Goal: Transaction & Acquisition: Register for event/course

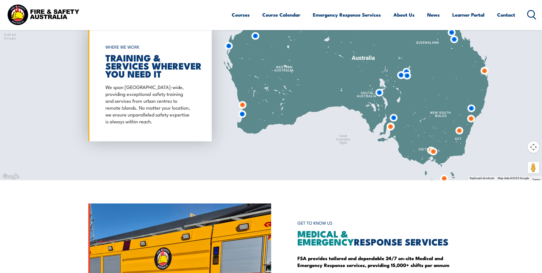
scroll to position [514, 0]
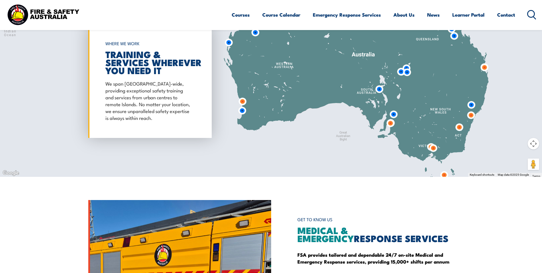
click at [390, 124] on img at bounding box center [390, 123] width 11 height 11
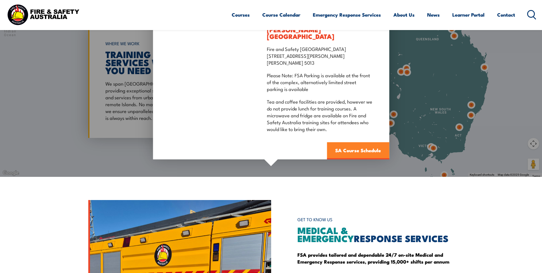
click at [347, 148] on link "SA Course Schedule" at bounding box center [358, 150] width 62 height 17
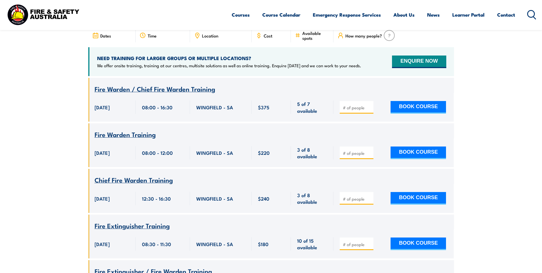
scroll to position [217, 0]
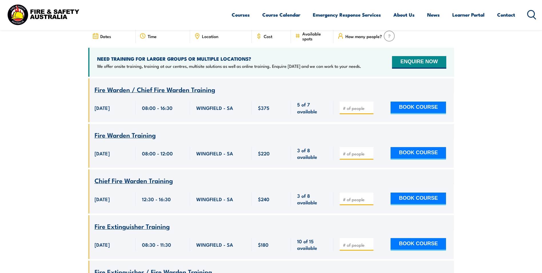
click at [342, 104] on span at bounding box center [357, 107] width 30 height 7
click at [344, 105] on input "number" at bounding box center [357, 108] width 29 height 6
type input "1"
click at [424, 101] on button "BOOK COURSE" at bounding box center [418, 107] width 55 height 13
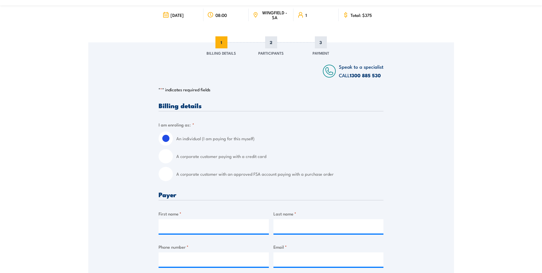
scroll to position [57, 0]
drag, startPoint x: 168, startPoint y: 157, endPoint x: 199, endPoint y: 151, distance: 30.9
click at [170, 156] on input "A corporate customer paying with a credit card" at bounding box center [166, 156] width 14 height 14
radio input "true"
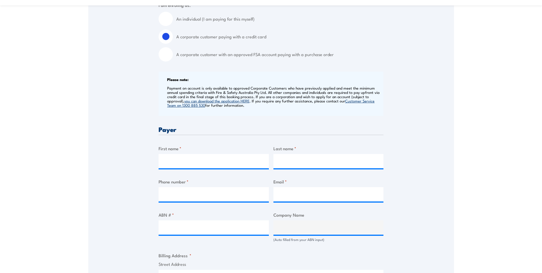
scroll to position [200, 0]
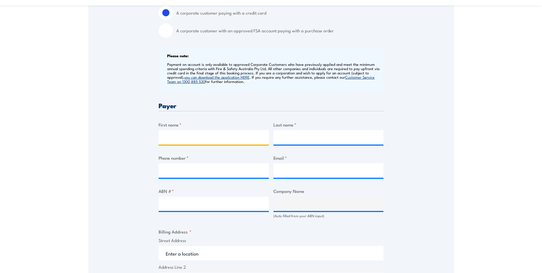
click at [207, 134] on input "First name *" at bounding box center [214, 137] width 110 height 14
type input "Steven"
click at [302, 135] on input "Last name *" at bounding box center [328, 137] width 110 height 14
type input "Lalic"
click at [180, 170] on input "Phone number *" at bounding box center [214, 170] width 110 height 14
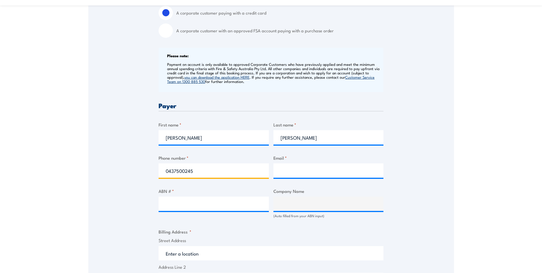
type input "0437500245"
click at [285, 171] on input "Email *" at bounding box center [328, 170] width 110 height 14
type input "steve.lalic@aurizon.com.au"
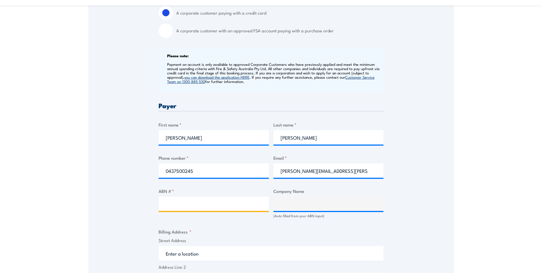
click at [196, 204] on input "ABN # *" at bounding box center [214, 203] width 110 height 14
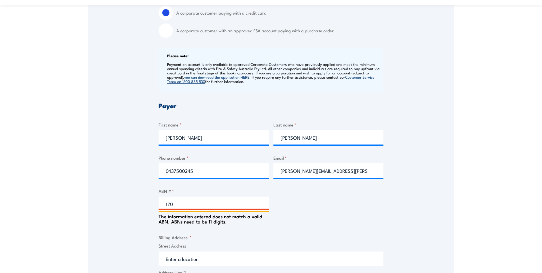
click at [179, 206] on input "170" at bounding box center [214, 203] width 110 height 14
type input "17079444296"
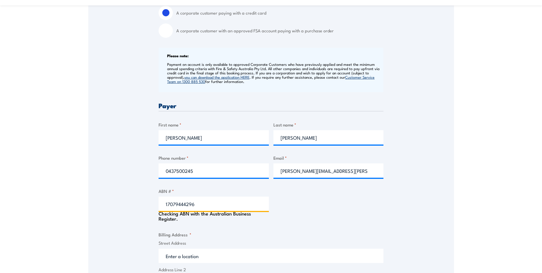
type input "AURIZON BULK CENTRAL PTY LTD"
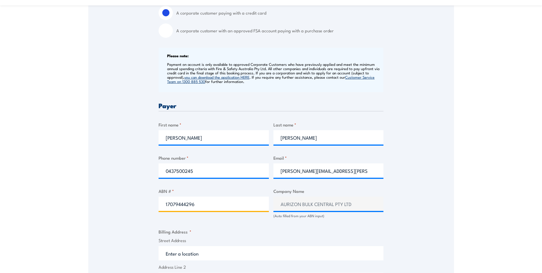
type input "17079444296"
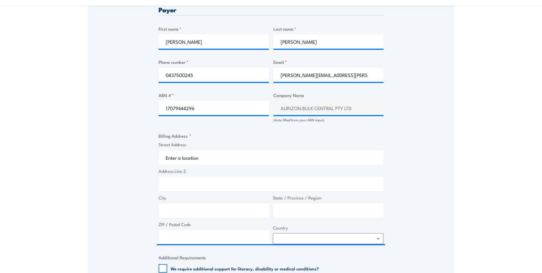
scroll to position [286, 0]
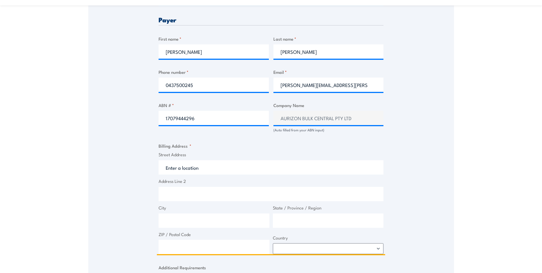
click at [211, 167] on input "Street Address" at bounding box center [271, 167] width 225 height 14
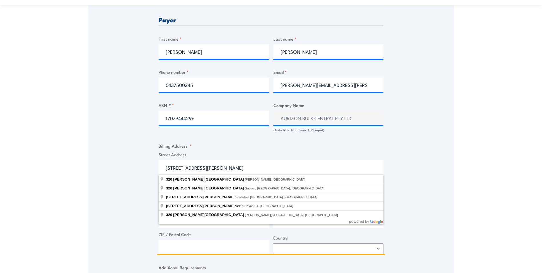
type input "320 Churchill Road"
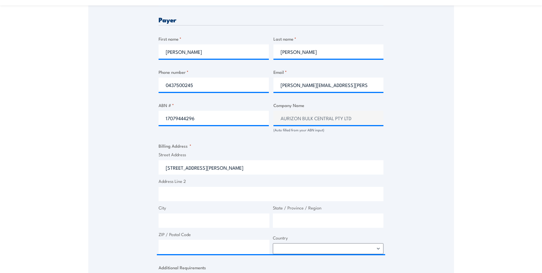
click at [123, 171] on div "Speak to a specialist CALL 1300 885 530 CALL 1300 885 530 " * " indicates requi…" at bounding box center [271, 123] width 366 height 620
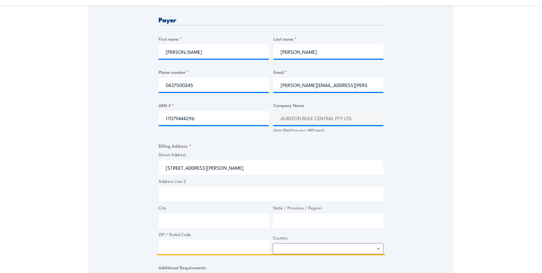
click at [193, 222] on input "City" at bounding box center [214, 220] width 111 height 14
type input "Kilburn"
click at [293, 219] on input "State / Province / Region" at bounding box center [328, 220] width 111 height 14
type input "[GEOGRAPHIC_DATA]"
type input "5084"
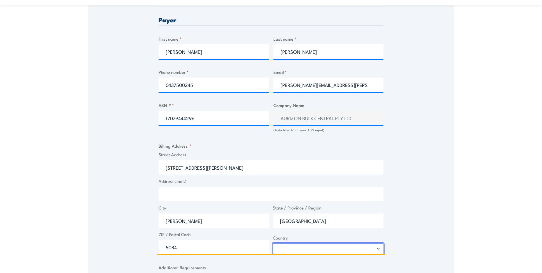
select select "Australia"
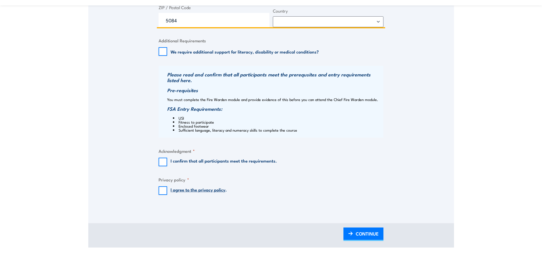
scroll to position [514, 0]
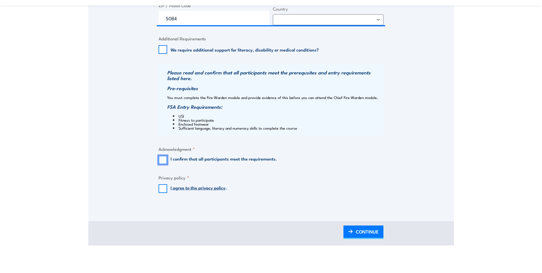
click at [163, 160] on input "I confirm that all participants meet the requirements." at bounding box center [163, 159] width 9 height 9
checkbox input "true"
click at [163, 189] on input "I agree to the privacy policy ." at bounding box center [163, 188] width 9 height 9
checkbox input "true"
drag, startPoint x: 357, startPoint y: 232, endPoint x: 367, endPoint y: 159, distance: 74.1
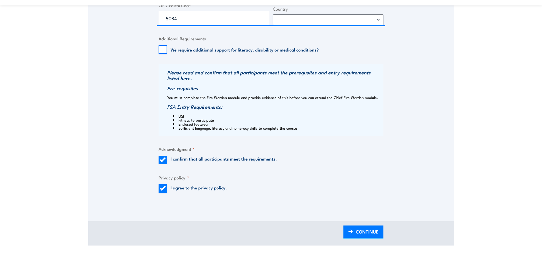
click at [358, 231] on span "CONTINUE" at bounding box center [367, 231] width 23 height 15
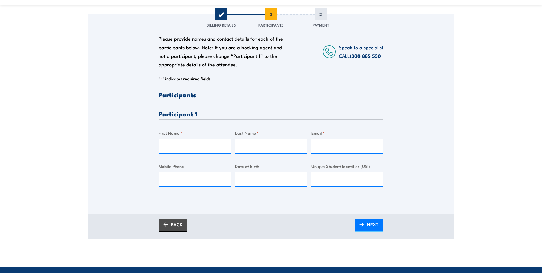
scroll to position [86, 0]
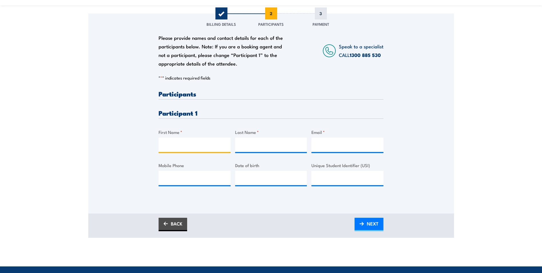
click at [182, 143] on input "First Name *" at bounding box center [195, 144] width 72 height 14
type input "Billy"
click at [259, 147] on input "Last Name *" at bounding box center [271, 144] width 72 height 14
type input "Radespiel-Aston"
click at [329, 144] on input "Email *" at bounding box center [347, 144] width 72 height 14
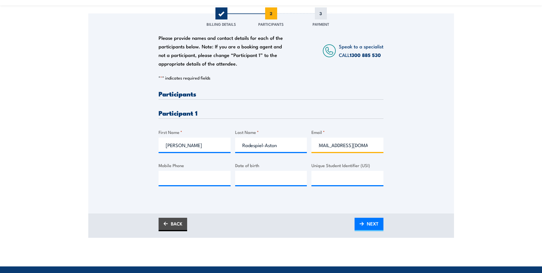
scroll to position [0, 8]
type input "billypatrick335@gmail.com"
click at [208, 177] on input "Mobile Phone" at bounding box center [195, 178] width 72 height 14
type input "0467547714"
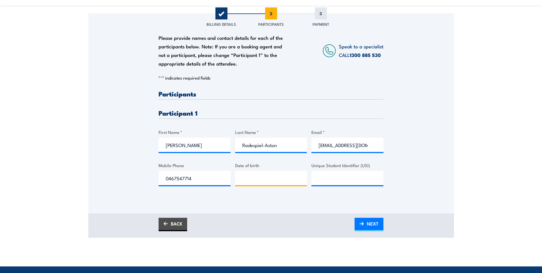
type input "__/__/____"
click at [246, 177] on input "__/__/____" at bounding box center [271, 178] width 72 height 14
click at [363, 222] on img at bounding box center [361, 223] width 5 height 4
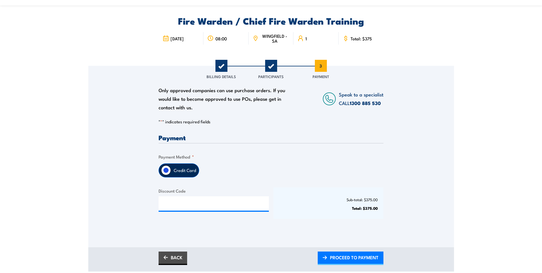
scroll to position [86, 0]
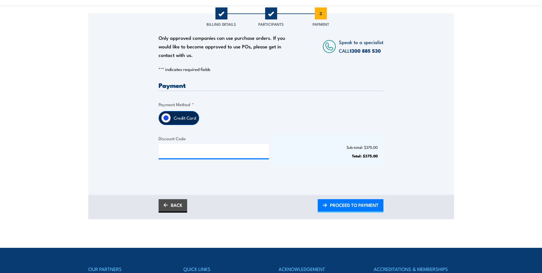
drag, startPoint x: 347, startPoint y: 207, endPoint x: 367, endPoint y: 148, distance: 63.2
click at [347, 207] on span "PROCEED TO PAYMENT" at bounding box center [354, 204] width 49 height 15
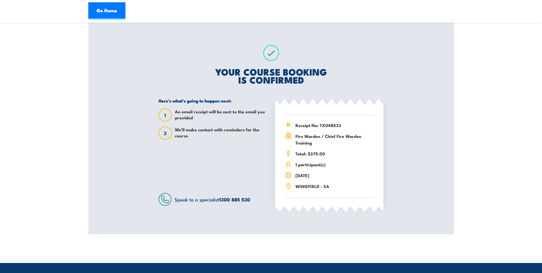
scroll to position [86, 0]
